Goal: Task Accomplishment & Management: Complete application form

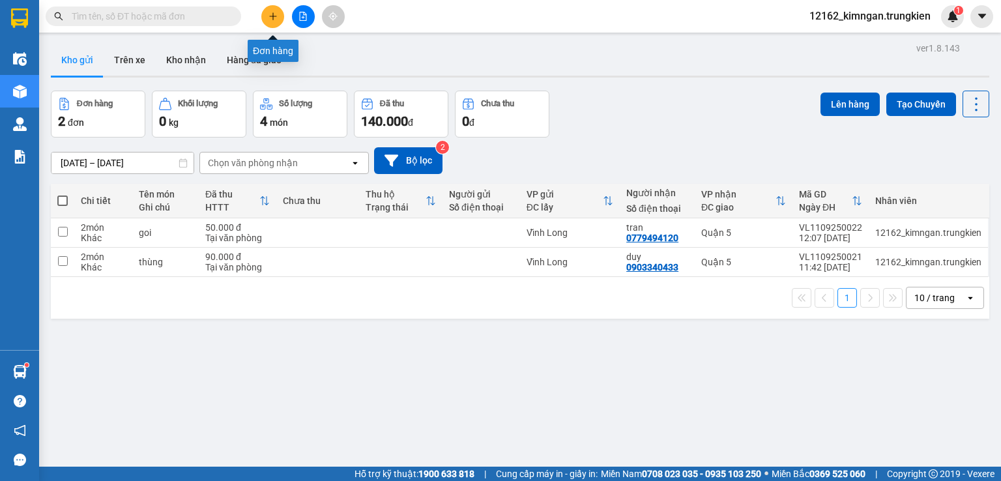
drag, startPoint x: 268, startPoint y: 11, endPoint x: 270, endPoint y: 18, distance: 6.8
click at [270, 18] on button at bounding box center [272, 16] width 23 height 23
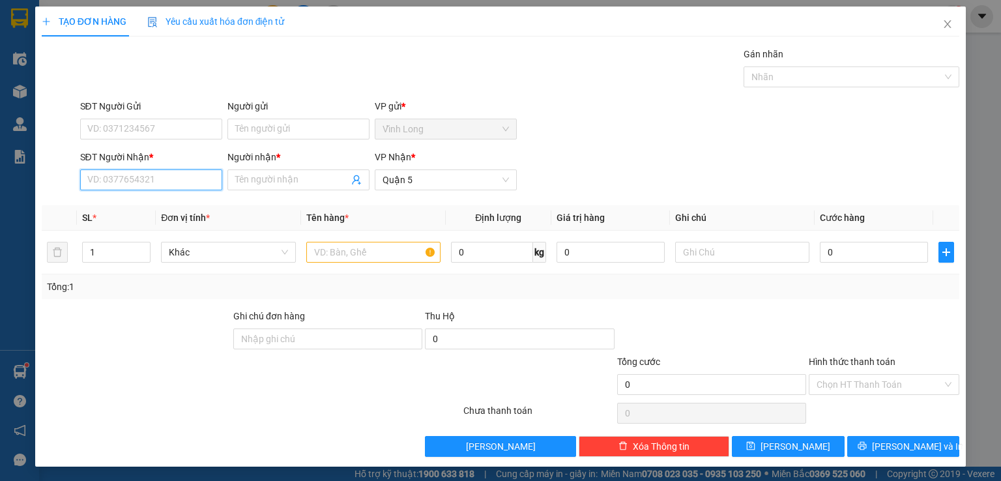
click at [146, 171] on input "SĐT Người Nhận *" at bounding box center [151, 179] width 142 height 21
type input "0767127922"
click at [147, 208] on div "0767127922 - một" at bounding box center [149, 205] width 125 height 14
type input "một"
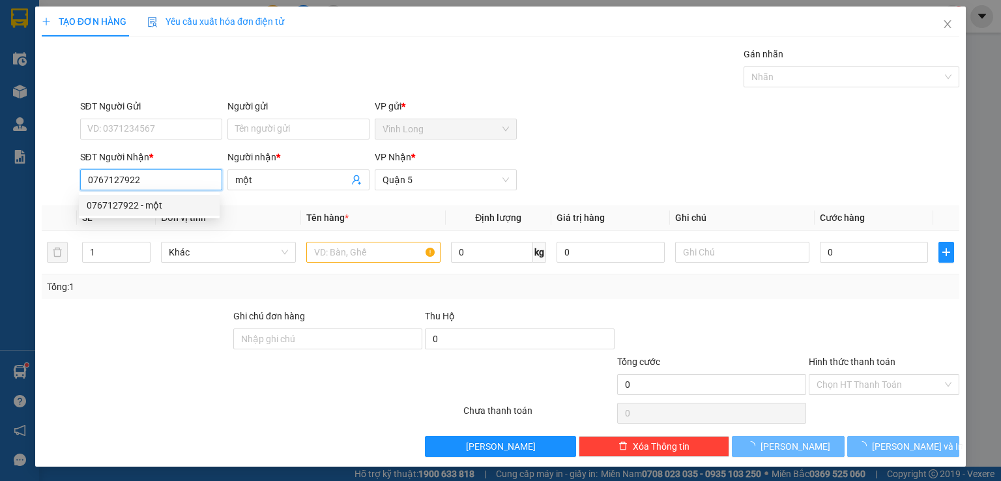
type input "30.000"
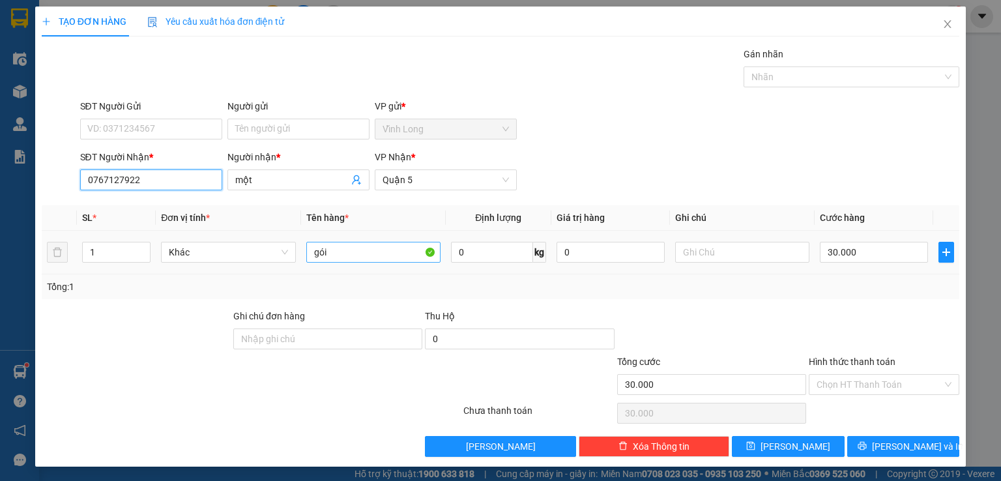
type input "0767127922"
drag, startPoint x: 363, startPoint y: 251, endPoint x: 236, endPoint y: 253, distance: 126.4
click at [245, 259] on tr "1 Khác gói 0 kg 0 30.000" at bounding box center [500, 253] width 917 height 44
type input "gio"
click at [820, 253] on input "30.000" at bounding box center [874, 252] width 108 height 21
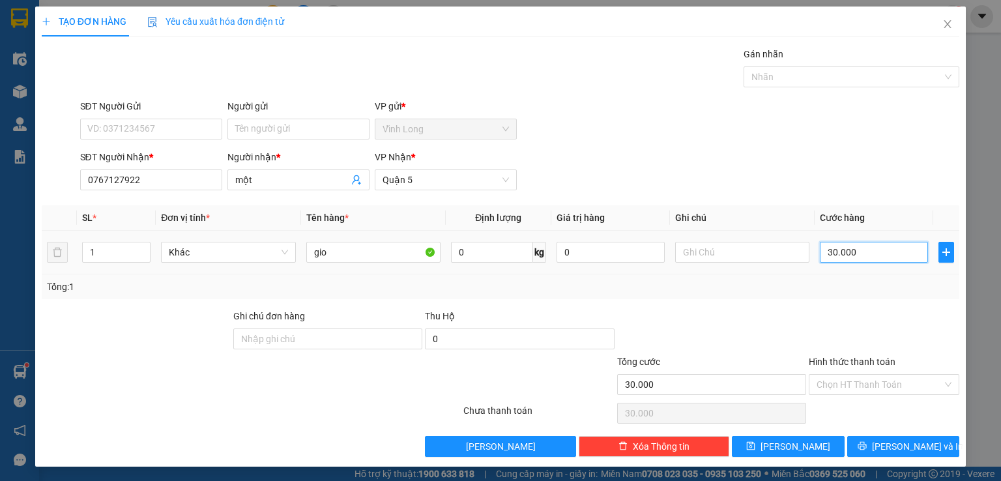
type input "1"
type input "10"
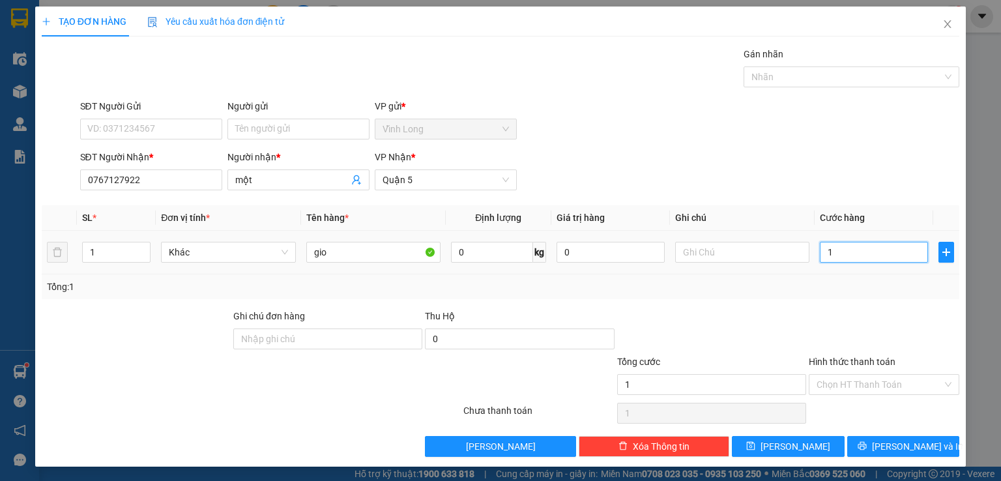
type input "10"
type input "100"
type input "1.000"
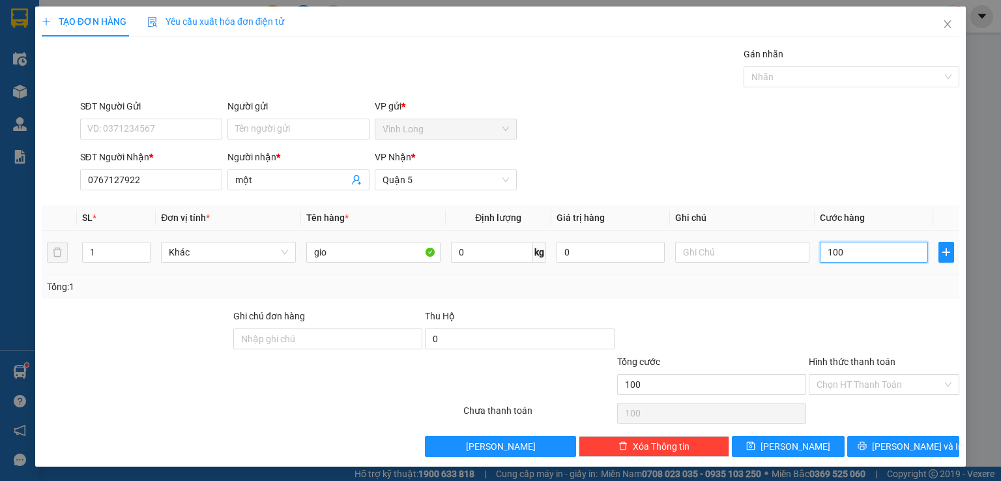
type input "1.000"
type input "10.000"
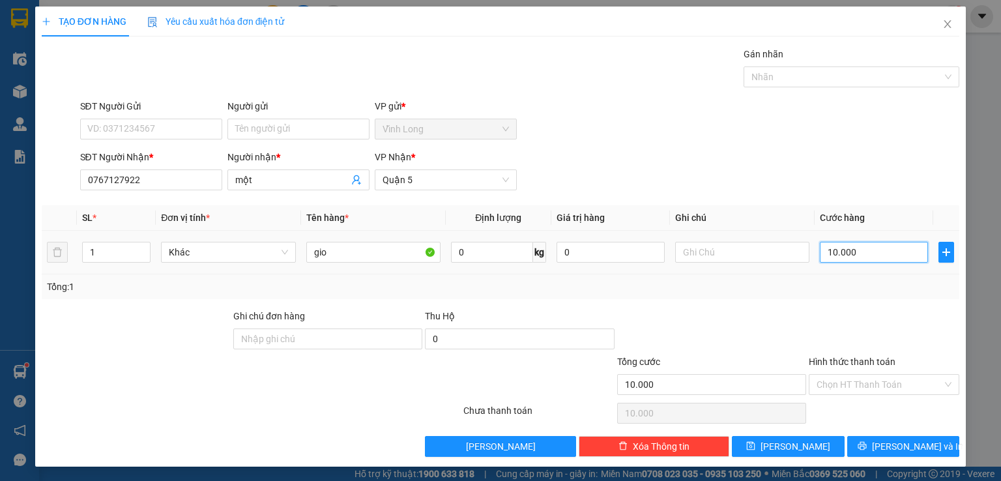
type input "100.000"
click at [878, 375] on input "Hình thức thanh toán" at bounding box center [879, 385] width 126 height 20
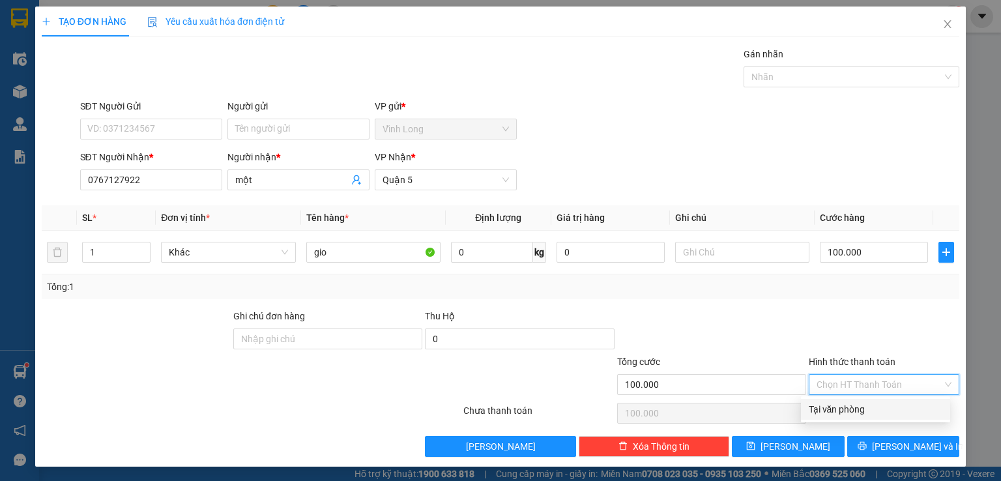
click at [872, 411] on div "Tại văn phòng" at bounding box center [875, 409] width 134 height 14
type input "0"
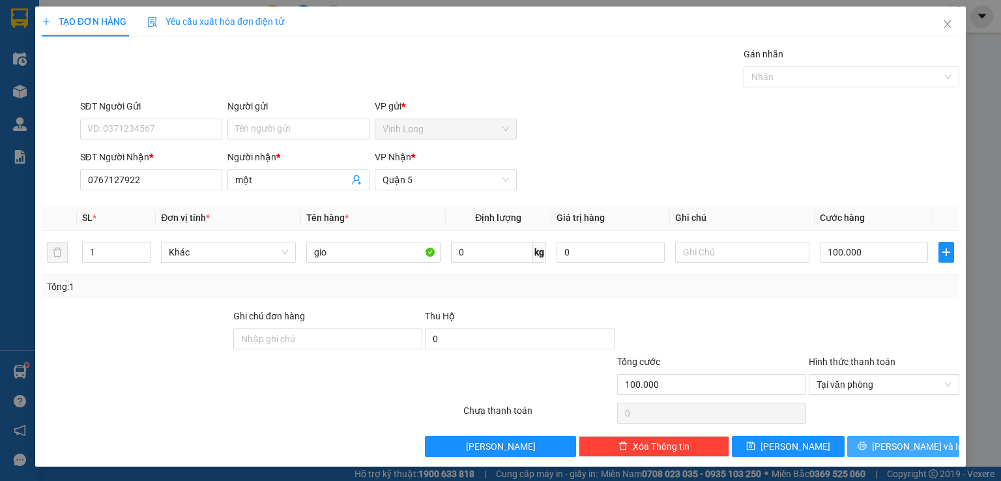
click at [866, 441] on icon "printer" at bounding box center [861, 445] width 9 height 9
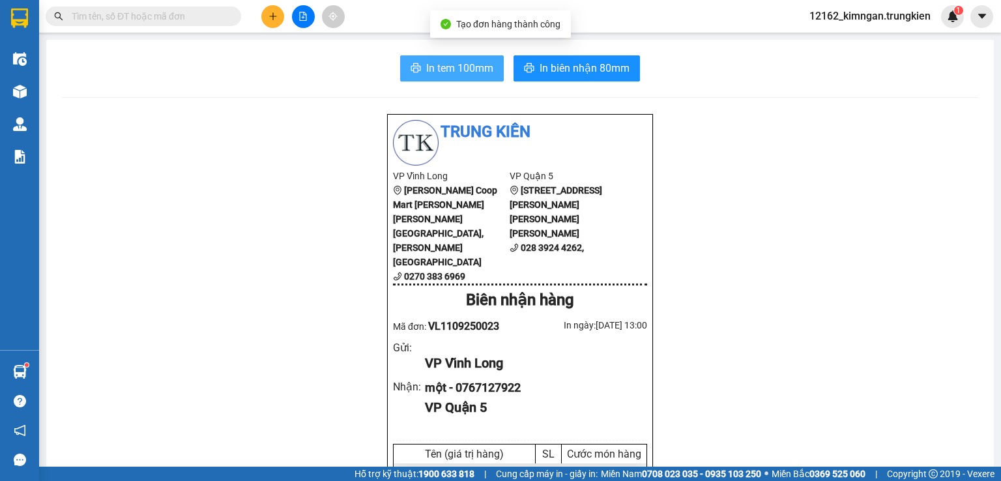
click at [430, 65] on span "In tem 100mm" at bounding box center [459, 68] width 67 height 16
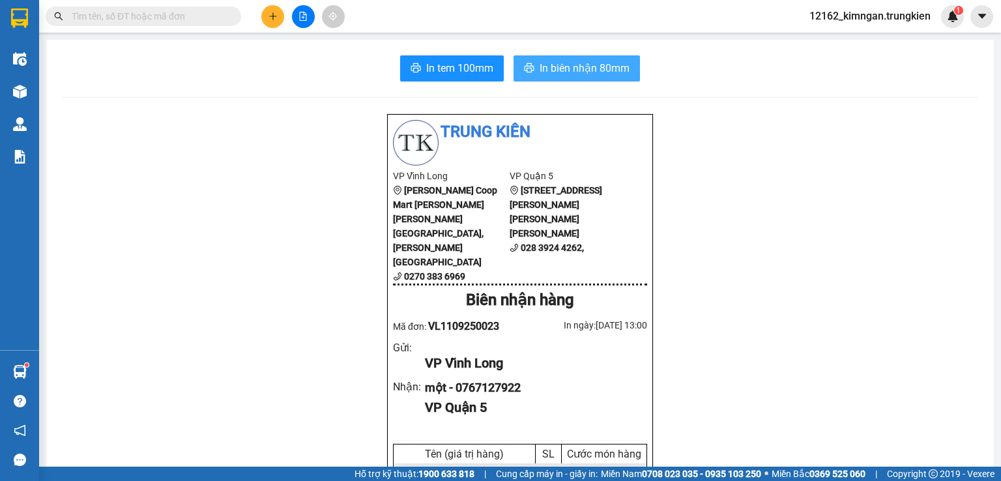
click at [565, 67] on span "In biên nhận 80mm" at bounding box center [584, 68] width 90 height 16
click at [279, 15] on button at bounding box center [272, 16] width 23 height 23
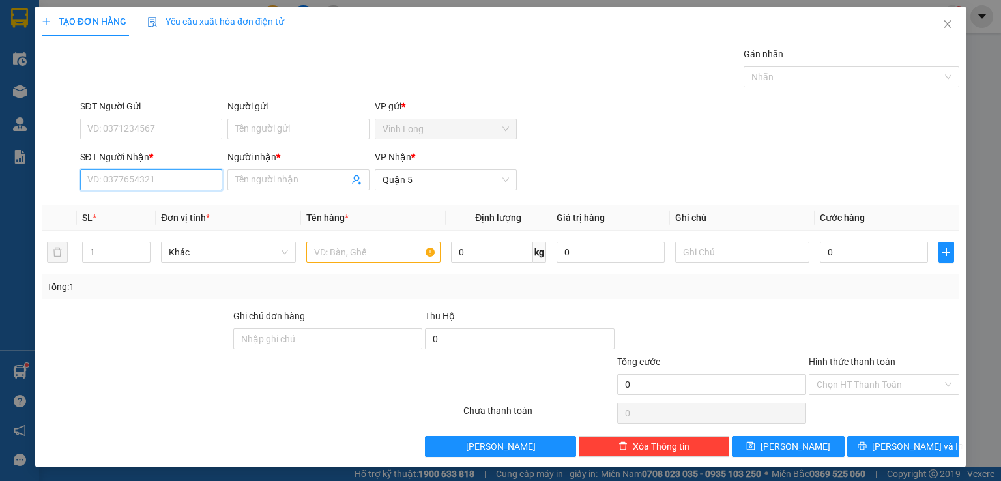
click at [202, 183] on input "SĐT Người Nhận *" at bounding box center [151, 179] width 142 height 21
click at [171, 205] on div "0988934167 - thái" at bounding box center [149, 205] width 125 height 14
type input "0988934167"
type input "thái"
type input "30.000"
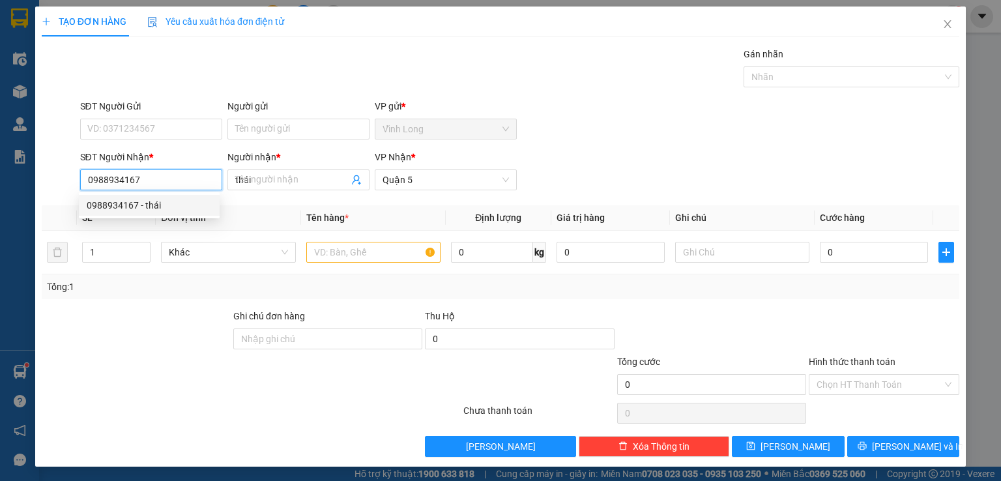
type input "30.000"
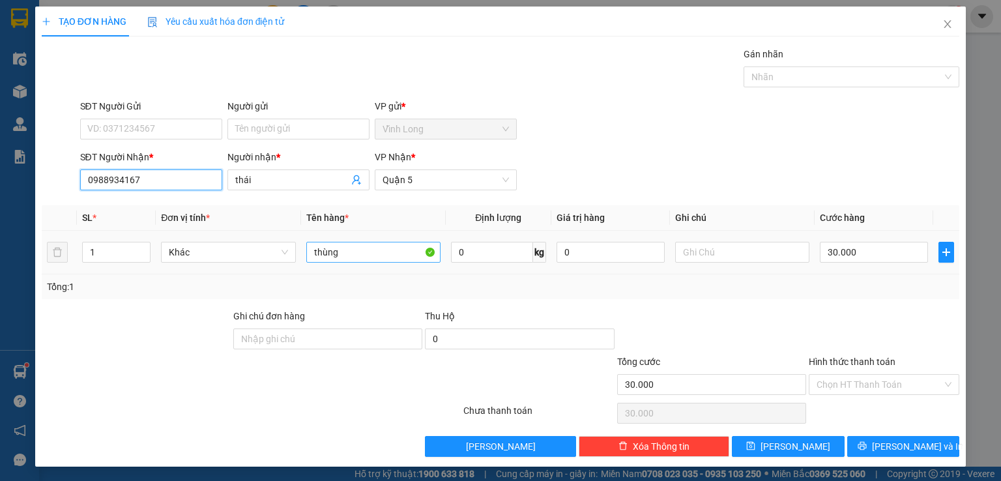
type input "0988934167"
drag, startPoint x: 360, startPoint y: 254, endPoint x: 74, endPoint y: 253, distance: 285.3
click at [76, 255] on tr "1 [PERSON_NAME] 0 kg 0 30.000" at bounding box center [500, 253] width 917 height 44
type input "bao"
click at [868, 384] on input "Hình thức thanh toán" at bounding box center [879, 385] width 126 height 20
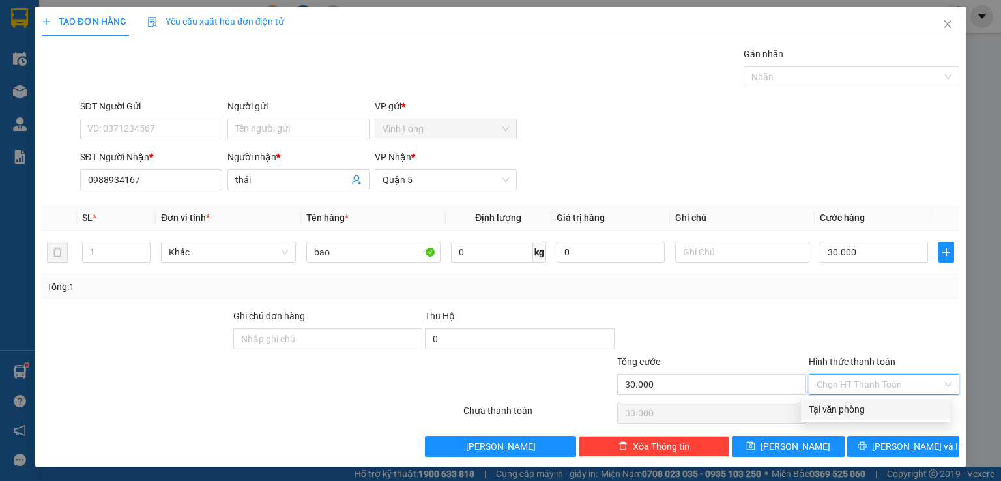
click at [857, 405] on div "Tại văn phòng" at bounding box center [875, 409] width 134 height 14
type input "0"
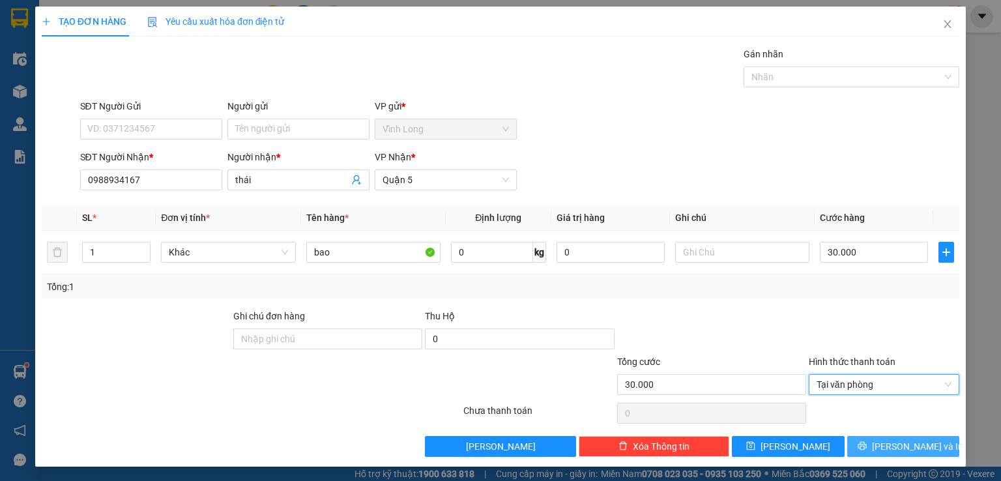
click at [901, 440] on span "[PERSON_NAME] và In" at bounding box center [917, 446] width 91 height 14
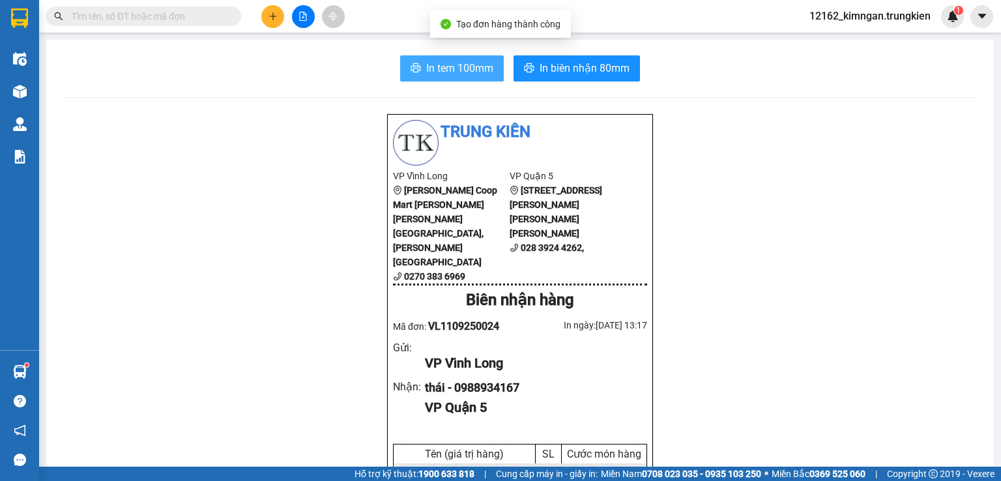
click at [473, 72] on span "In tem 100mm" at bounding box center [459, 68] width 67 height 16
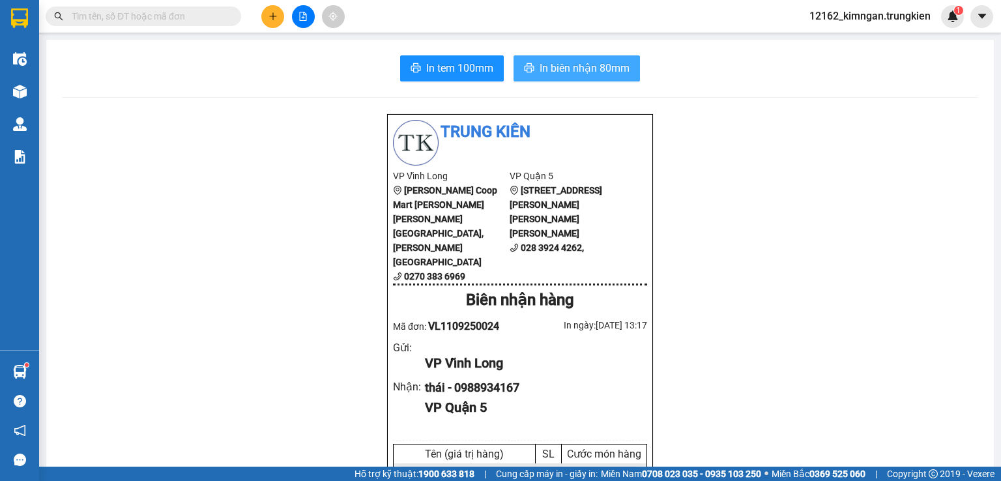
click at [584, 62] on span "In biên nhận 80mm" at bounding box center [584, 68] width 90 height 16
click at [273, 13] on icon "plus" at bounding box center [272, 15] width 1 height 7
